Goal: Task Accomplishment & Management: Use online tool/utility

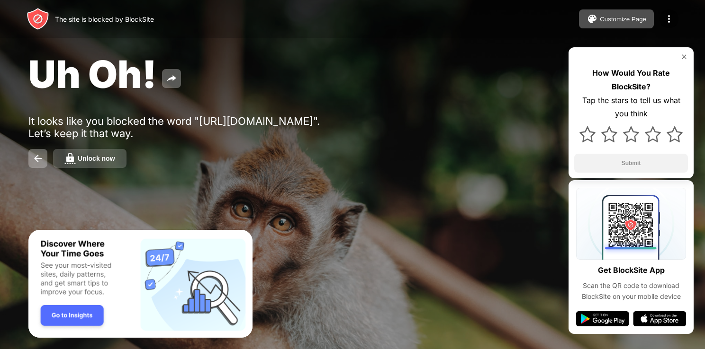
click at [107, 158] on div "Unlock now" at bounding box center [96, 159] width 37 height 8
click at [96, 156] on div "Unlock now" at bounding box center [96, 159] width 37 height 8
